Goal: Contribute content: Contribute content

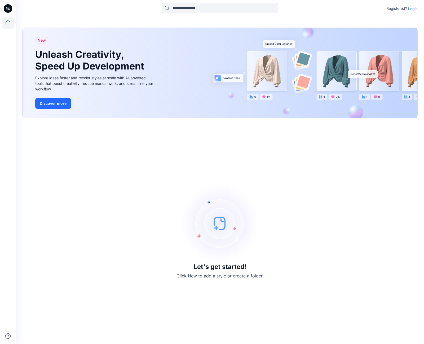
click at [416, 8] on p "Login" at bounding box center [413, 9] width 10 height 6
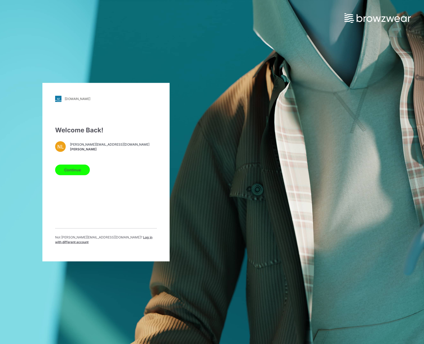
click at [68, 173] on button "Continue" at bounding box center [72, 169] width 35 height 11
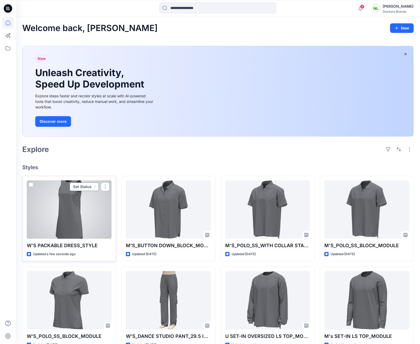
click at [95, 186] on button "Set Status" at bounding box center [84, 186] width 29 height 8
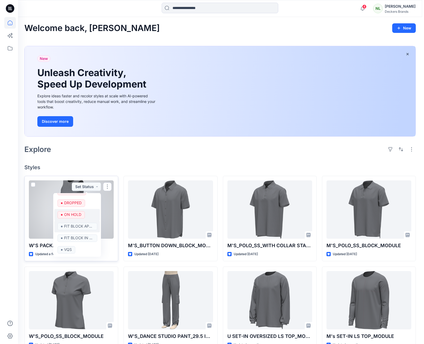
scroll to position [36, 0]
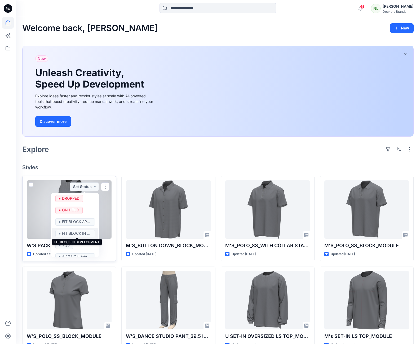
click at [76, 232] on p "FIT BLOCK IN DEVELOPMENT" at bounding box center [77, 233] width 30 height 7
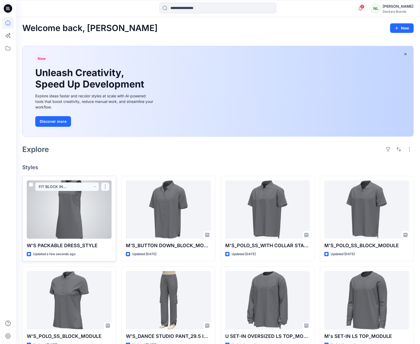
click at [108, 186] on button "button" at bounding box center [105, 186] width 8 height 8
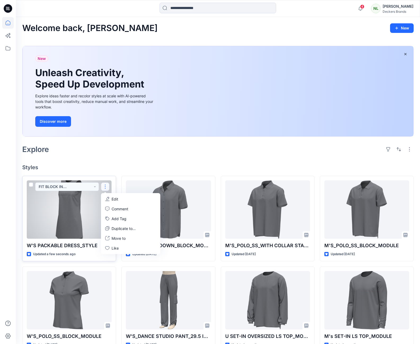
click at [114, 199] on p "Edit" at bounding box center [115, 199] width 7 height 6
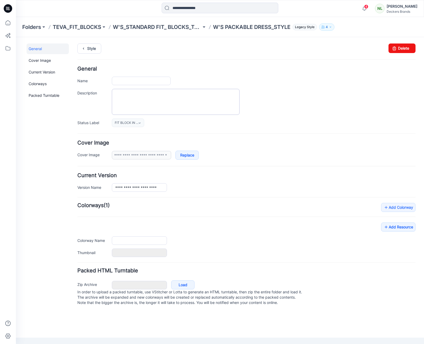
type input "**********"
type input "******"
type input "**********"
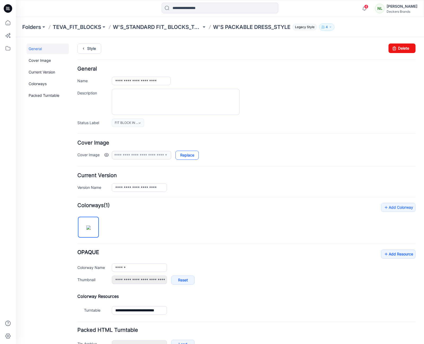
click at [195, 154] on link "Replace" at bounding box center [187, 155] width 23 height 9
type input "**********"
click at [391, 253] on link "Add Resource" at bounding box center [398, 254] width 34 height 9
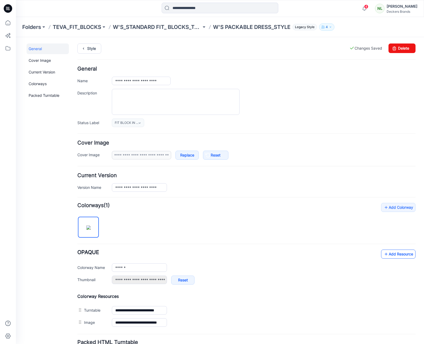
click at [384, 254] on icon at bounding box center [386, 254] width 5 height 8
click at [387, 251] on link "Add Resource" at bounding box center [398, 254] width 34 height 9
click at [395, 254] on link "Add Resource" at bounding box center [398, 254] width 34 height 9
click at [386, 253] on link "Add Resource" at bounding box center [398, 254] width 34 height 9
click at [148, 25] on p "W'S_STANDARD FIT_ BLOCKS_TOPS" at bounding box center [157, 26] width 89 height 7
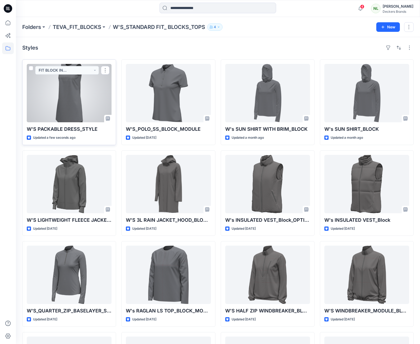
click at [68, 92] on div at bounding box center [69, 93] width 85 height 58
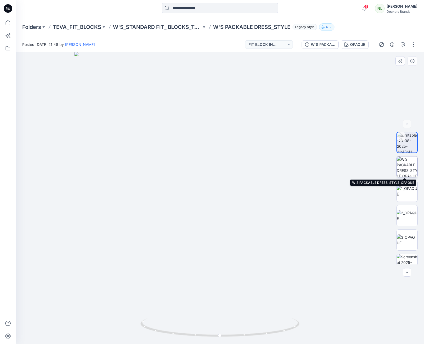
click at [406, 171] on img at bounding box center [407, 166] width 21 height 21
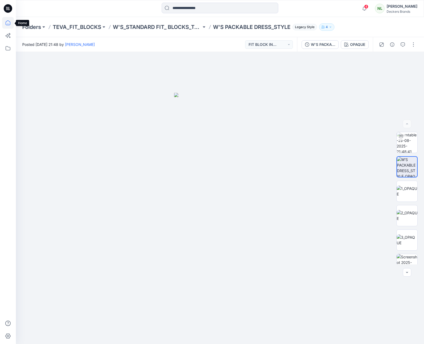
click at [6, 25] on icon at bounding box center [8, 22] width 5 height 5
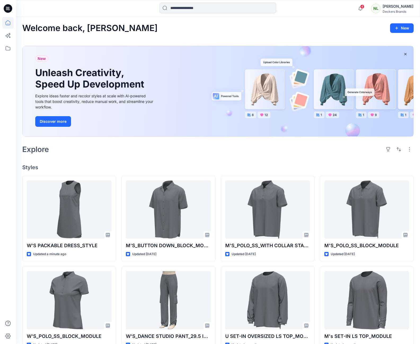
scroll to position [301, 0]
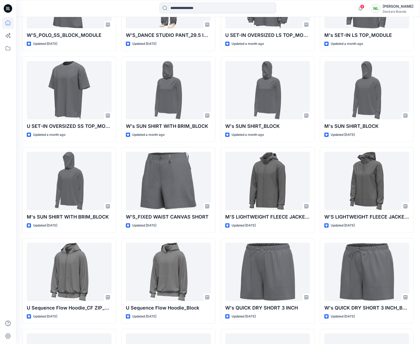
click at [4, 197] on div at bounding box center [8, 180] width 12 height 327
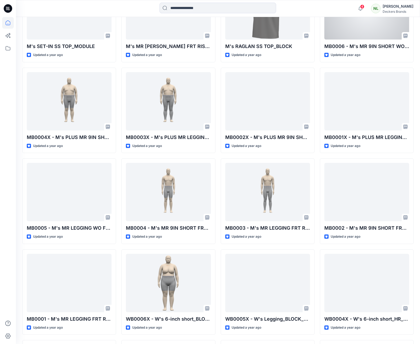
scroll to position [1806, 0]
